Goal: Find specific page/section: Find specific page/section

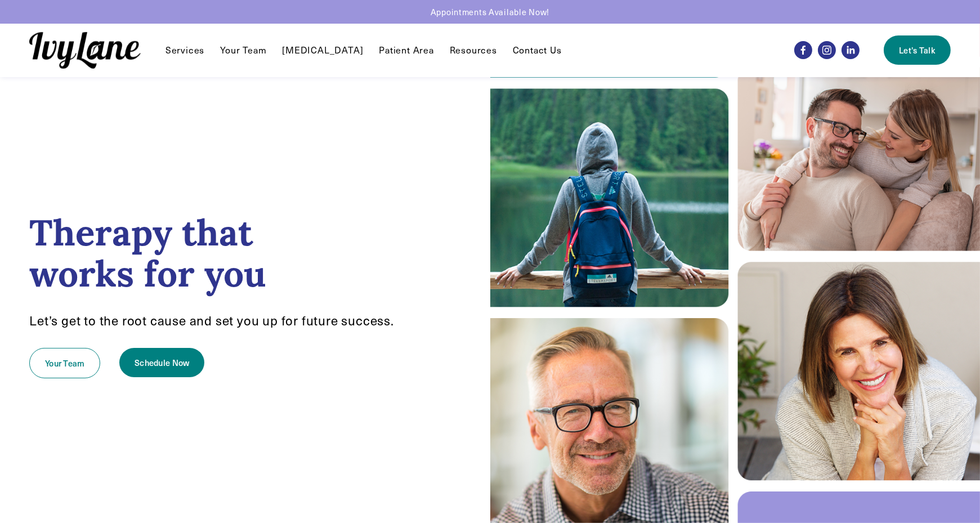
click at [251, 50] on link "Your Team" at bounding box center [243, 50] width 46 height 14
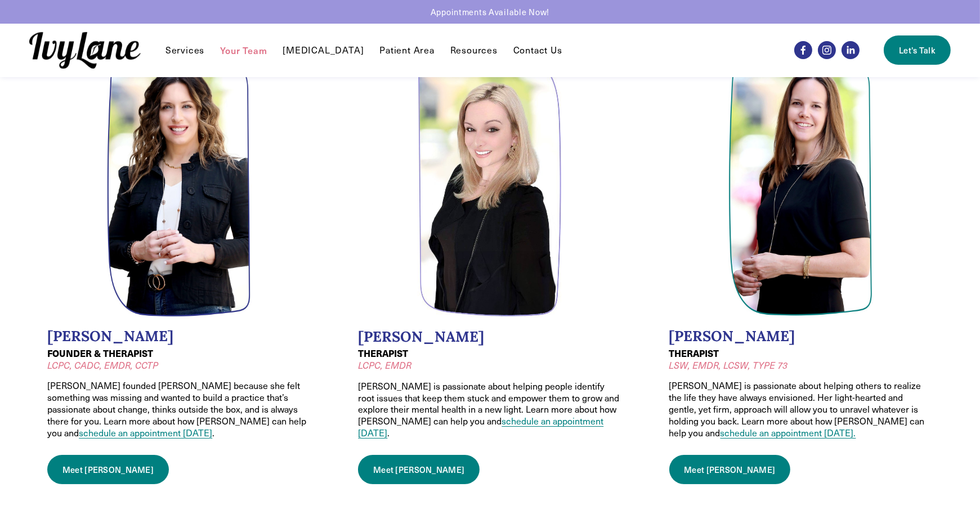
scroll to position [71, 0]
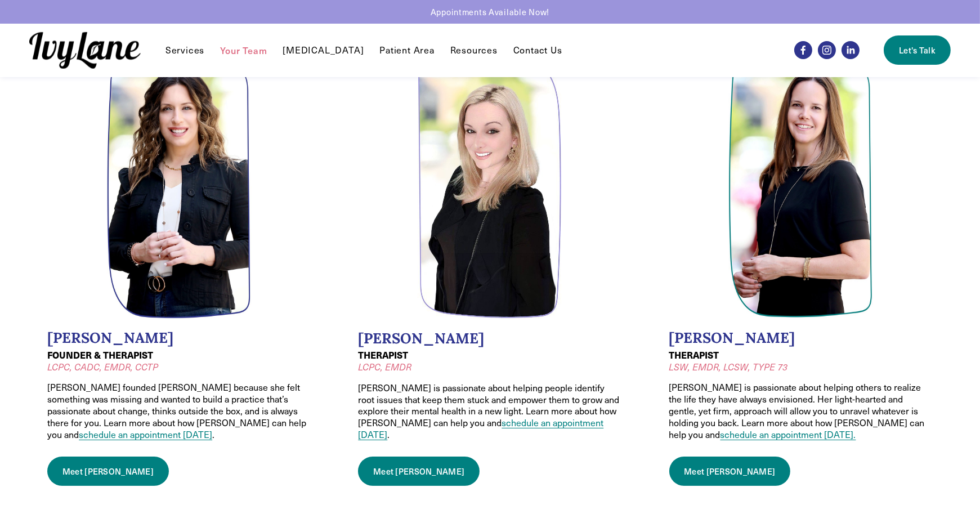
click at [67, 472] on link "Meet Wendy" at bounding box center [108, 471] width 122 height 29
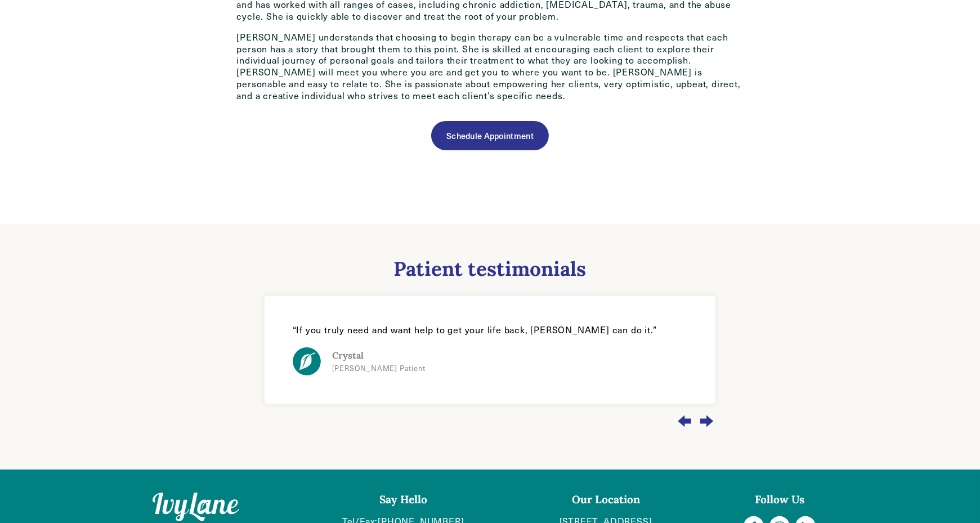
scroll to position [767, 0]
